Goal: Information Seeking & Learning: Check status

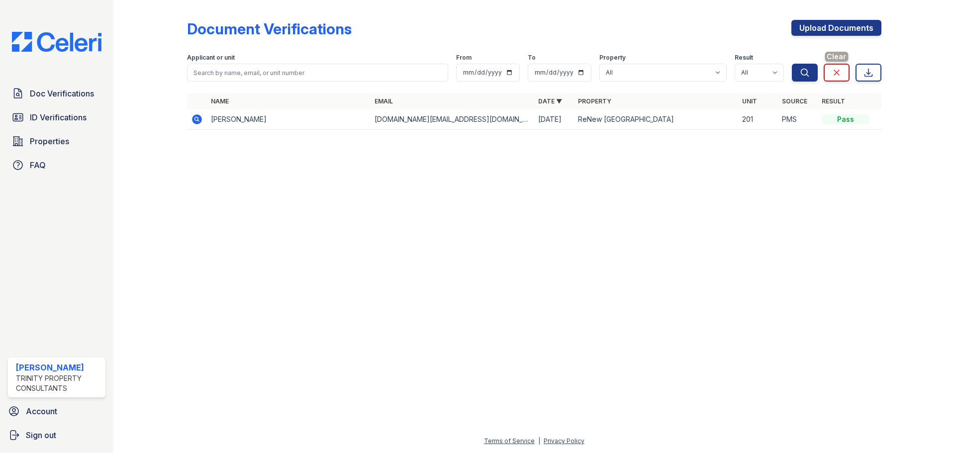
click at [836, 74] on icon at bounding box center [836, 72] width 5 height 5
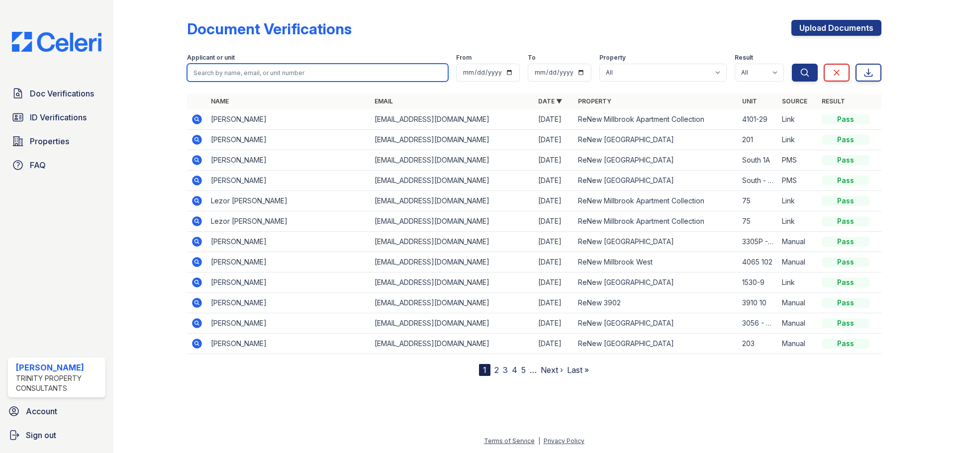
click at [221, 78] on input "search" at bounding box center [317, 73] width 261 height 18
type input "tanis"
click at [792, 64] on button "Search" at bounding box center [805, 73] width 26 height 18
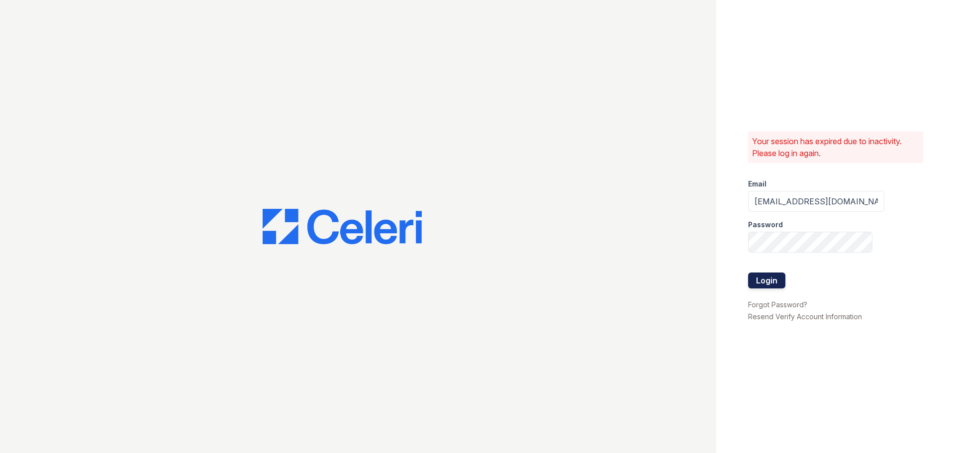
click at [769, 277] on button "Login" at bounding box center [766, 281] width 37 height 16
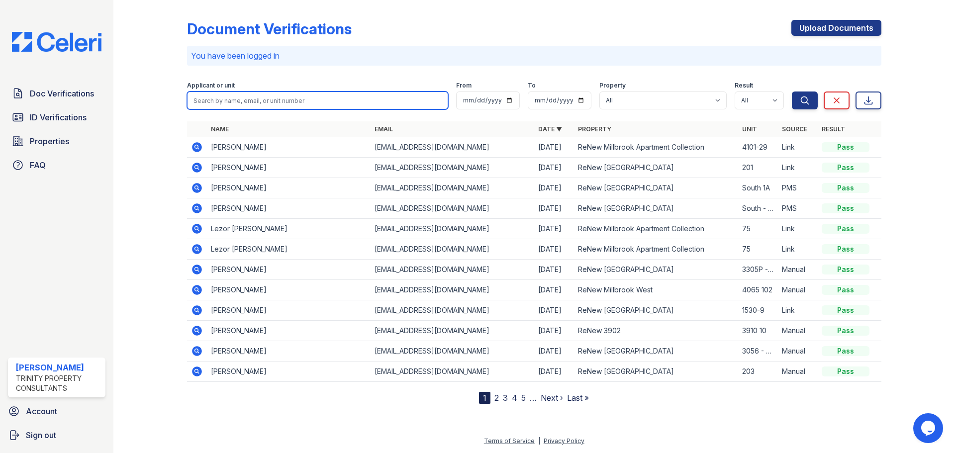
click at [258, 96] on input "search" at bounding box center [317, 101] width 261 height 18
type input "[PERSON_NAME]"
click at [792, 92] on button "Search" at bounding box center [805, 101] width 26 height 18
